Goal: Task Accomplishment & Management: Complete application form

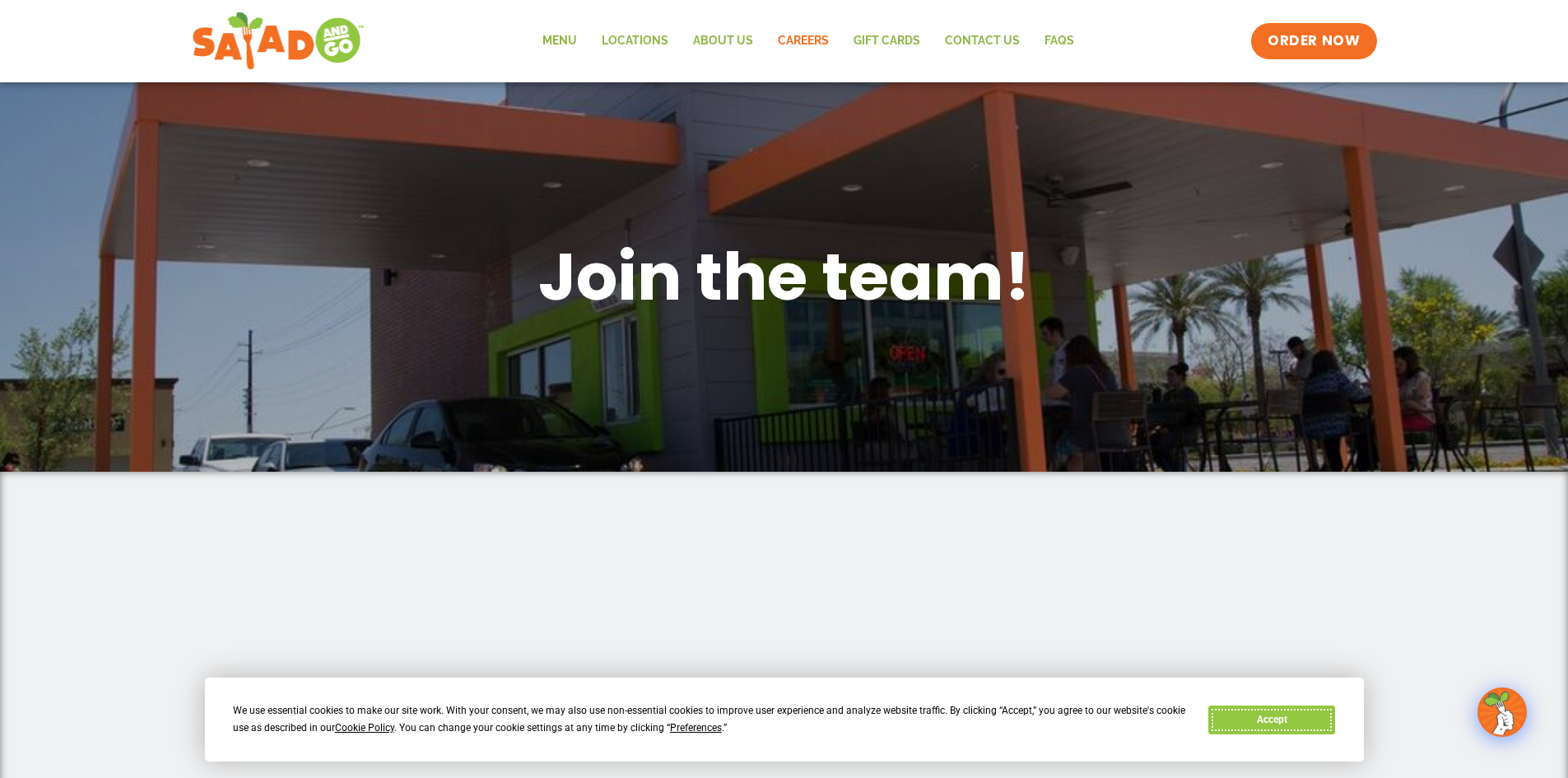
click at [1225, 712] on button "Accept" at bounding box center [1271, 720] width 127 height 29
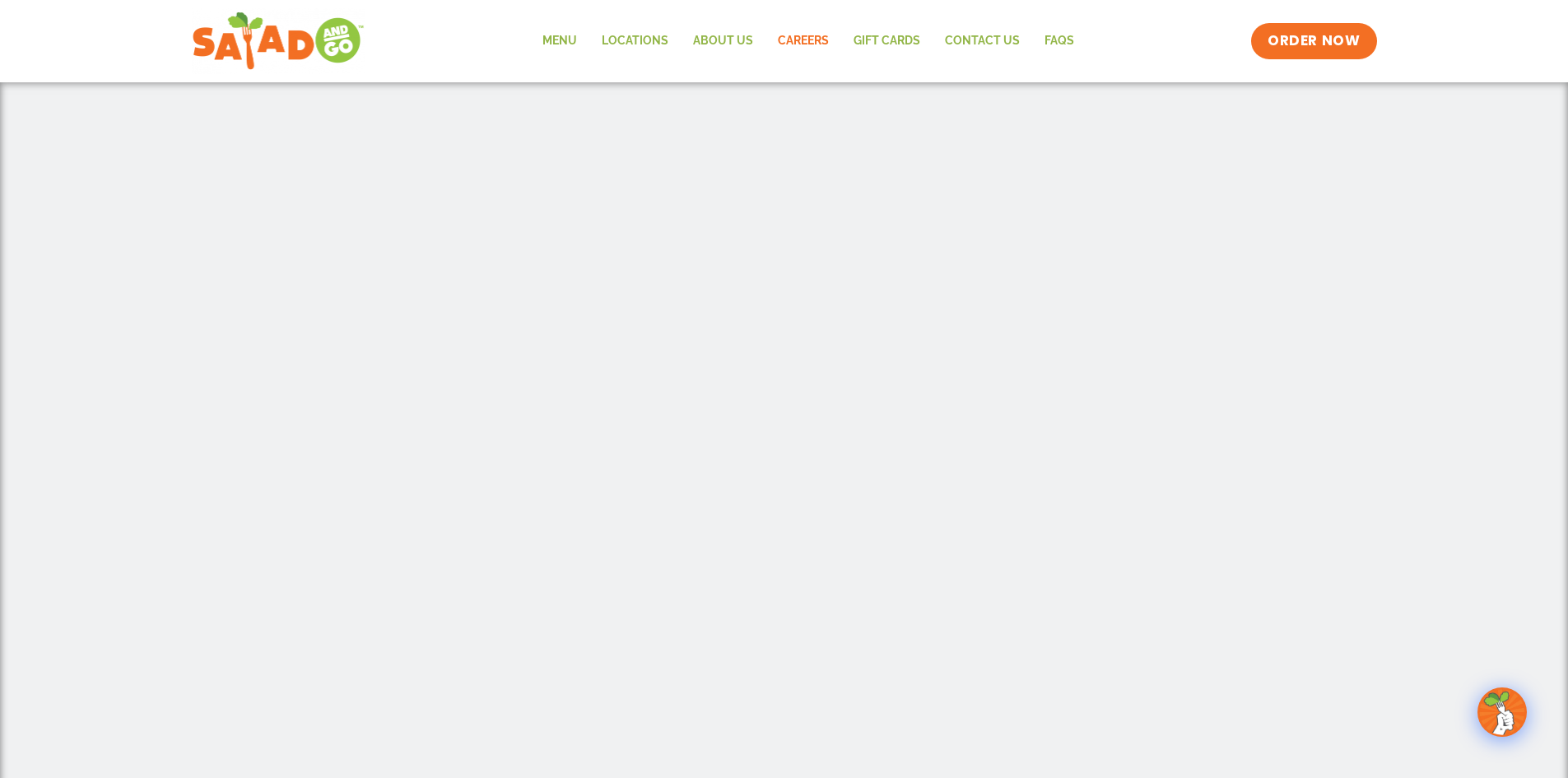
scroll to position [502, 0]
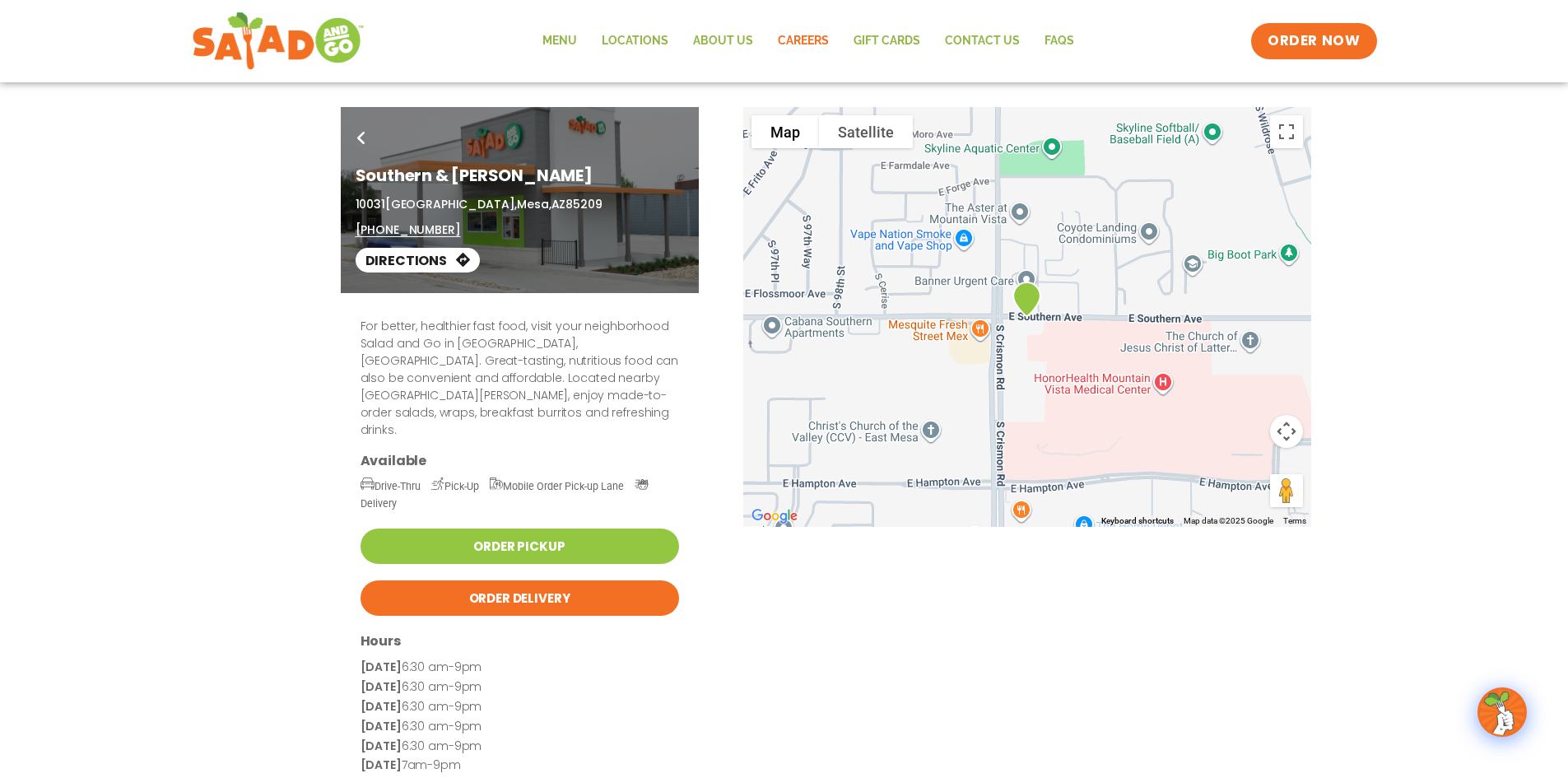
click at [808, 38] on link "Careers" at bounding box center [803, 41] width 76 height 38
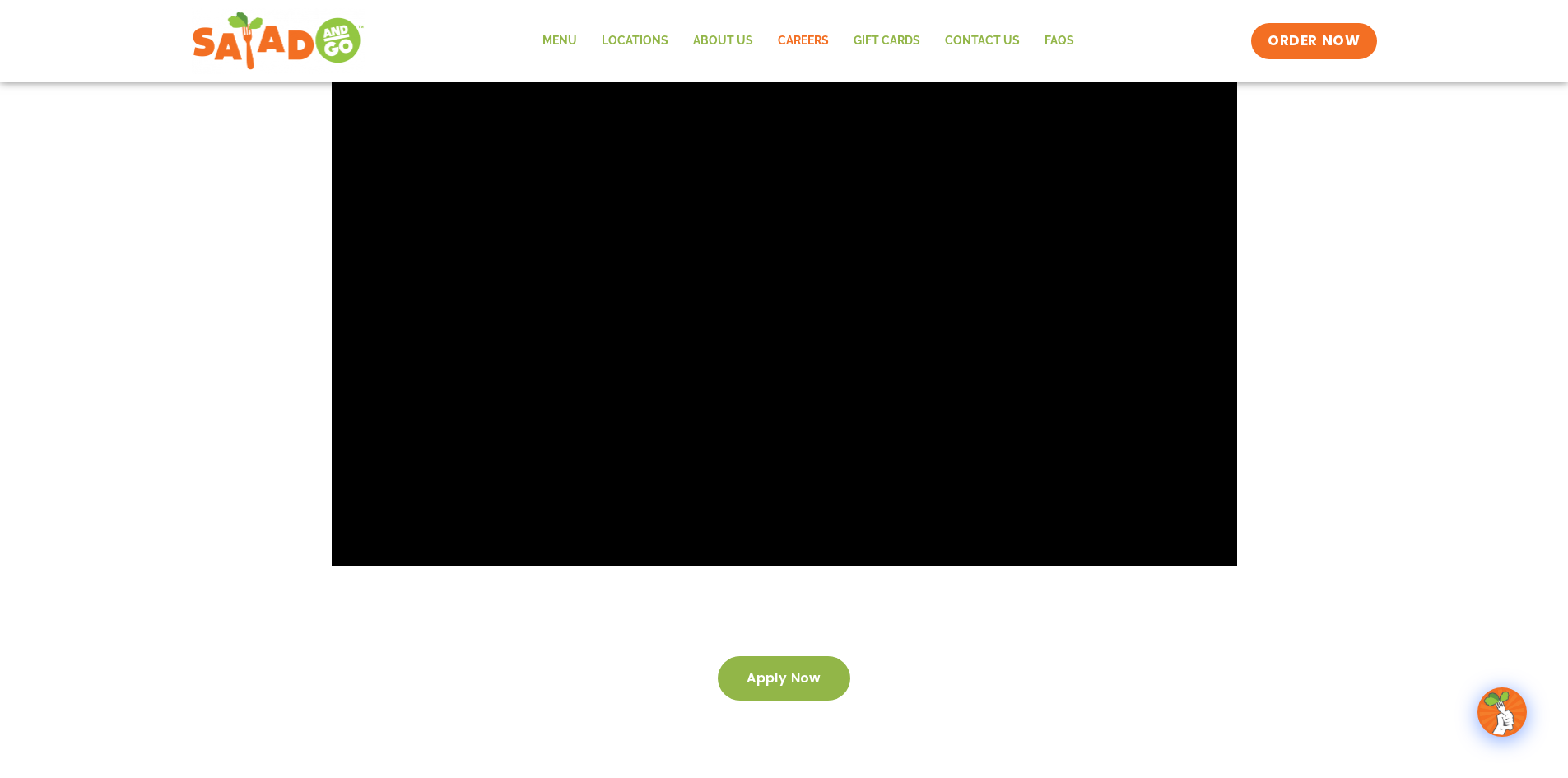
scroll to position [2780, 0]
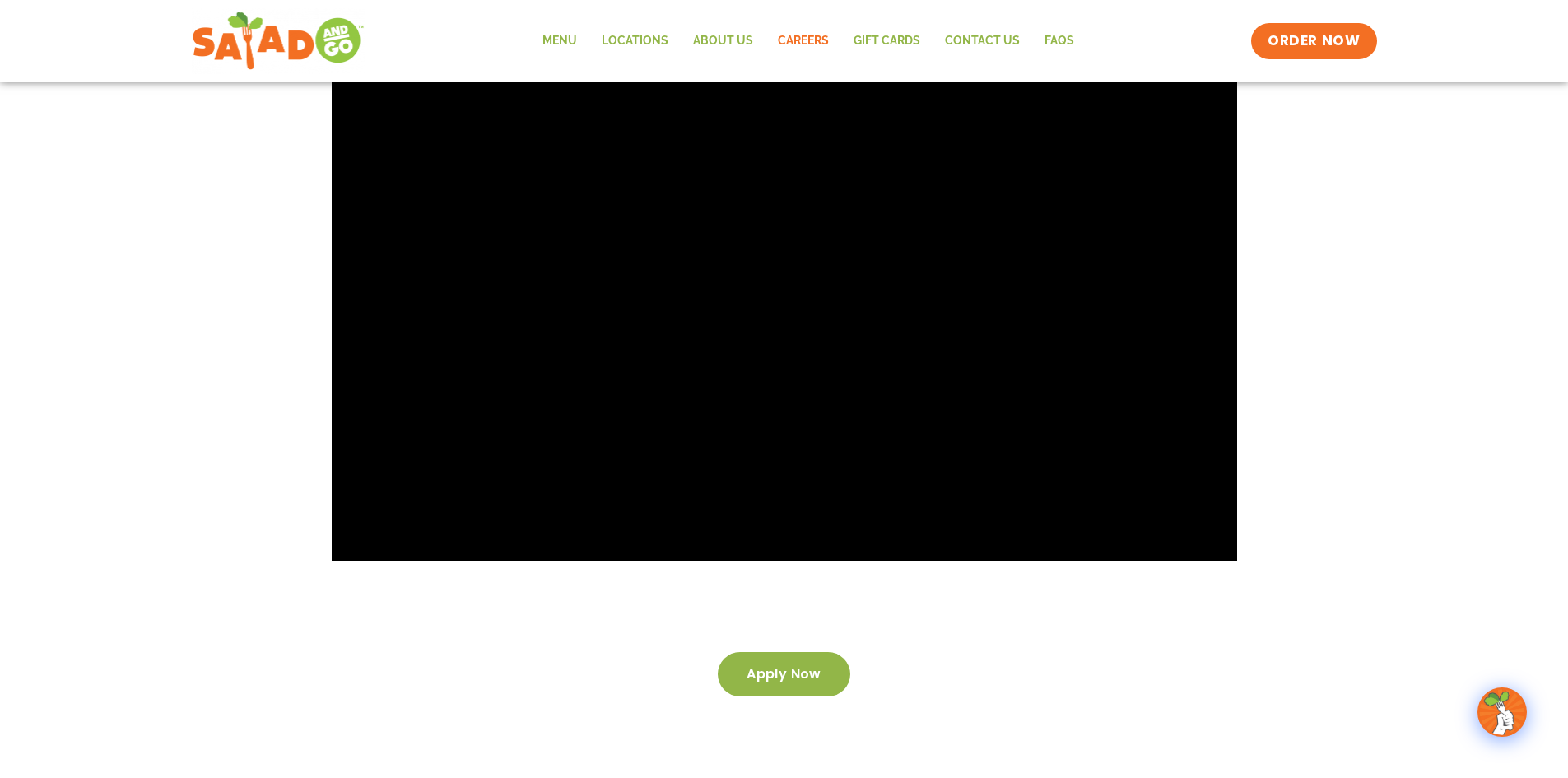
click at [831, 652] on link "Apply now" at bounding box center [784, 675] width 132 height 45
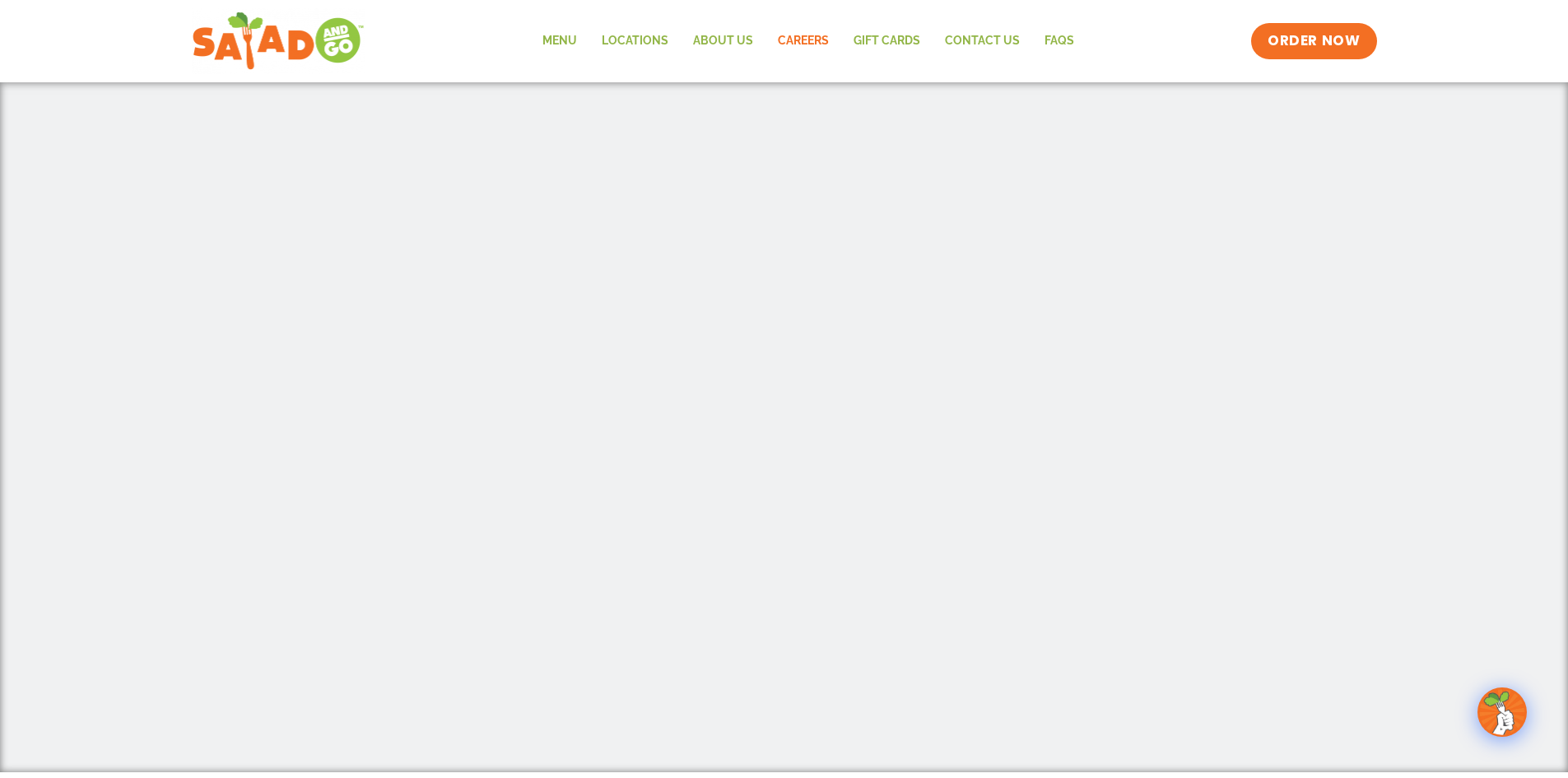
scroll to position [684, 0]
